Goal: Task Accomplishment & Management: Use online tool/utility

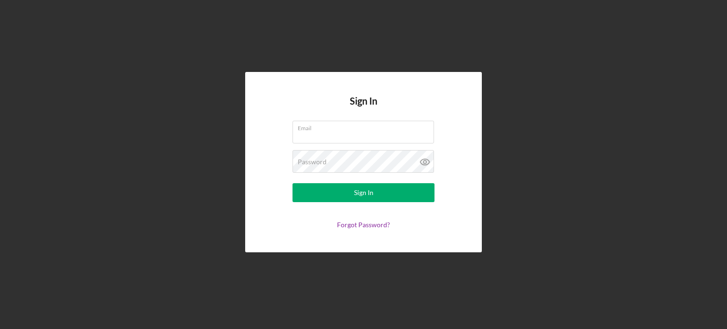
type input "[EMAIL_ADDRESS][DOMAIN_NAME]"
click at [305, 179] on form "Email [EMAIL_ADDRESS][DOMAIN_NAME] Password Sign In Forgot Password?" at bounding box center [363, 175] width 189 height 108
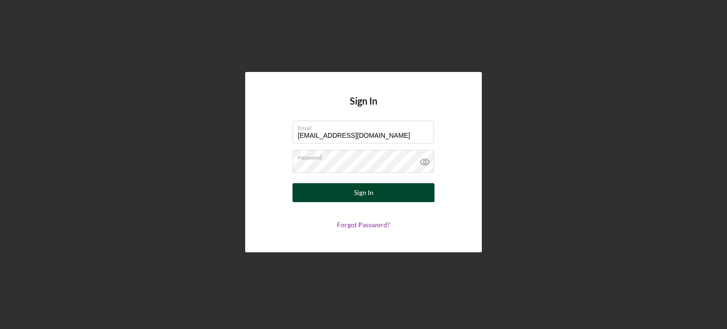
click at [306, 193] on button "Sign In" at bounding box center [364, 192] width 142 height 19
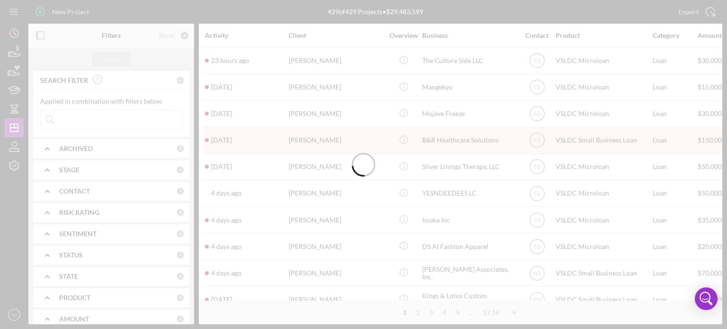
click at [14, 162] on div at bounding box center [363, 164] width 727 height 329
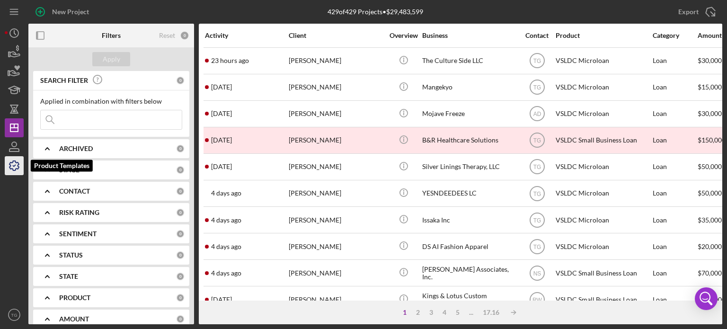
click at [11, 167] on icon "button" at bounding box center [14, 166] width 24 height 24
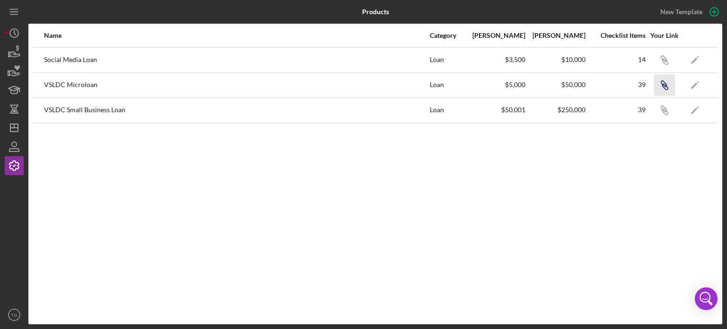
click at [663, 62] on icon "button" at bounding box center [664, 59] width 6 height 6
